Goal: Information Seeking & Learning: Learn about a topic

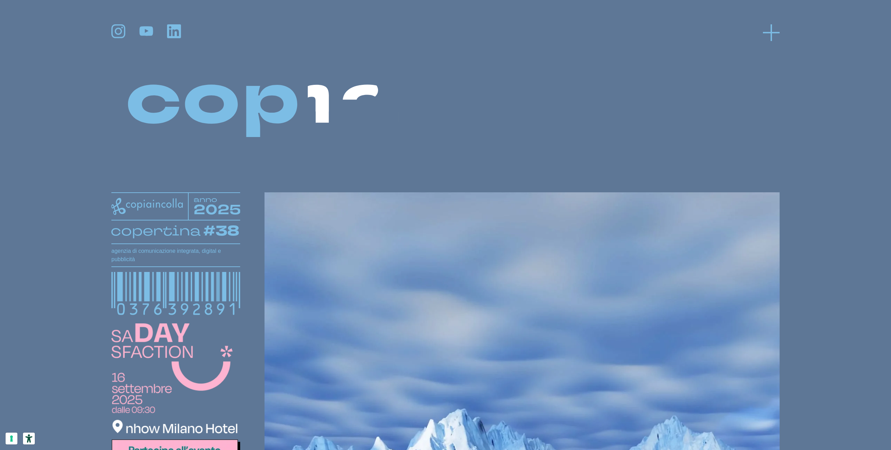
click at [768, 29] on icon at bounding box center [771, 32] width 17 height 17
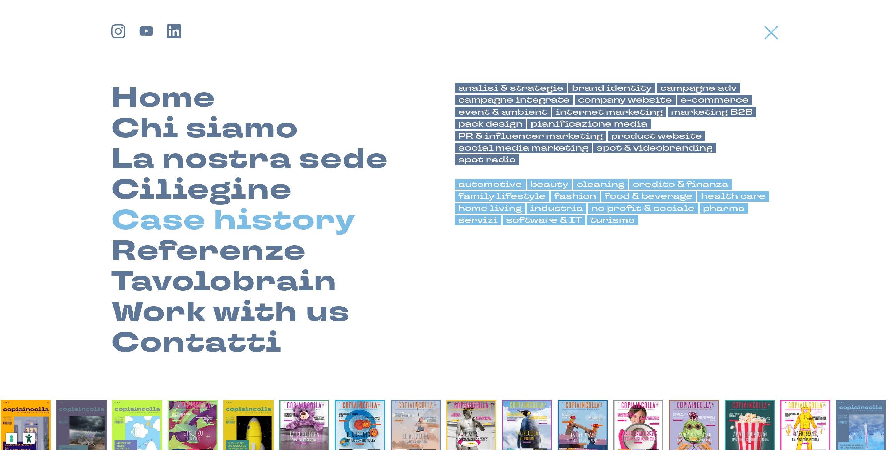
click at [232, 231] on link "Case history" at bounding box center [233, 220] width 244 height 31
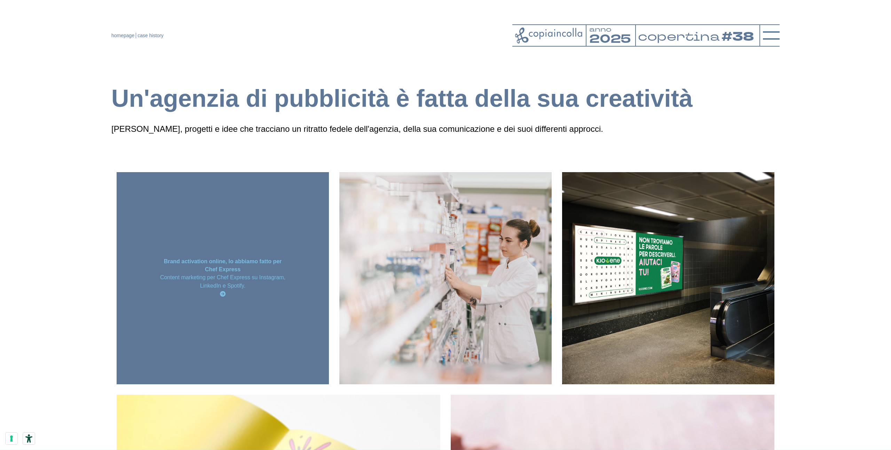
click at [231, 215] on div "Brand activation online, lo abbiamo fatto per Chef Express Content marketing pe…" at bounding box center [223, 278] width 212 height 212
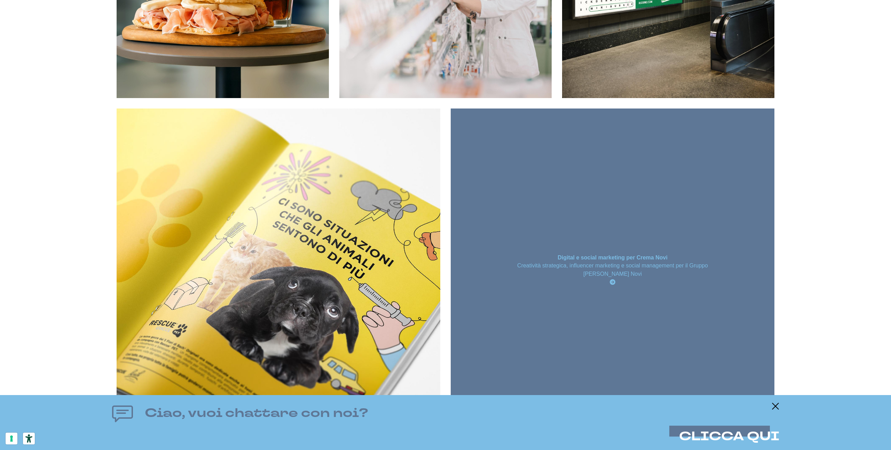
click at [575, 159] on div "Digital e social marketing per Crema Novi Creatività strategica, influencer mar…" at bounding box center [613, 271] width 324 height 324
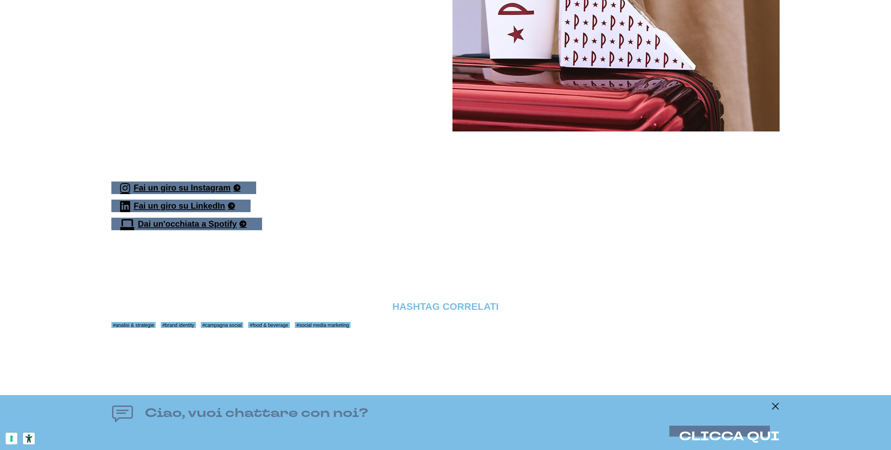
scroll to position [3315, 0]
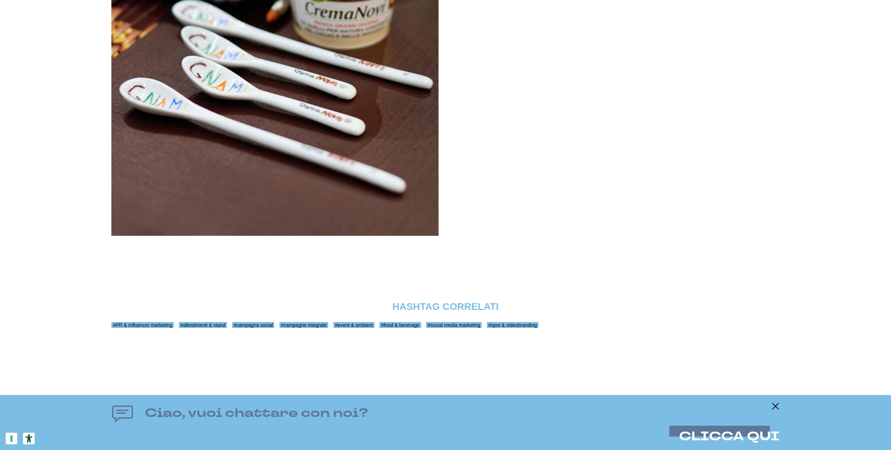
scroll to position [7943, 0]
